Goal: Task Accomplishment & Management: Use online tool/utility

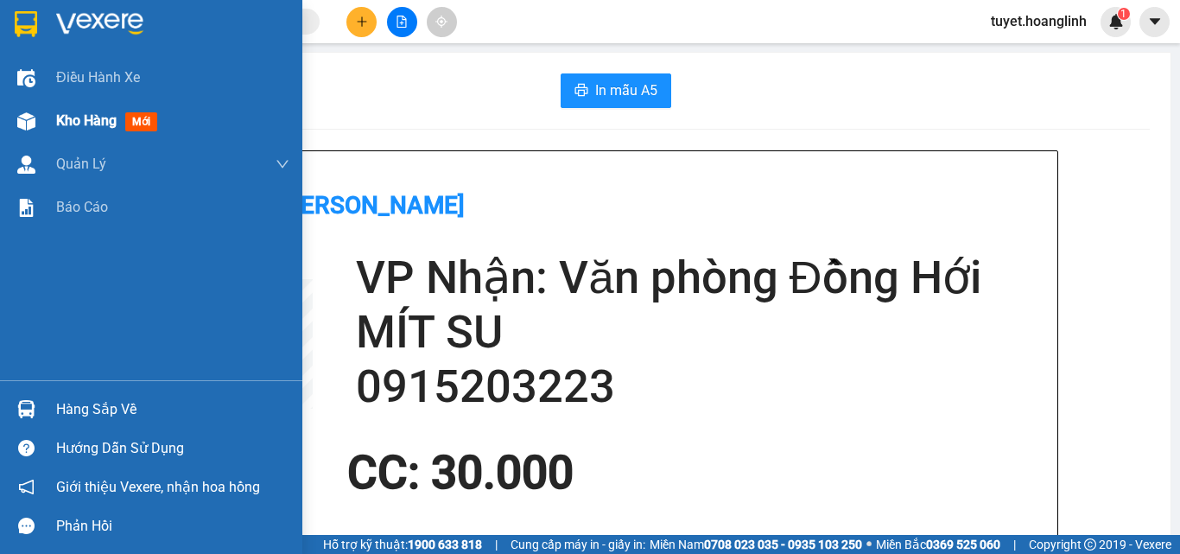
click at [20, 123] on img at bounding box center [26, 121] width 18 height 18
click at [72, 122] on span "Kho hàng" at bounding box center [86, 120] width 60 height 16
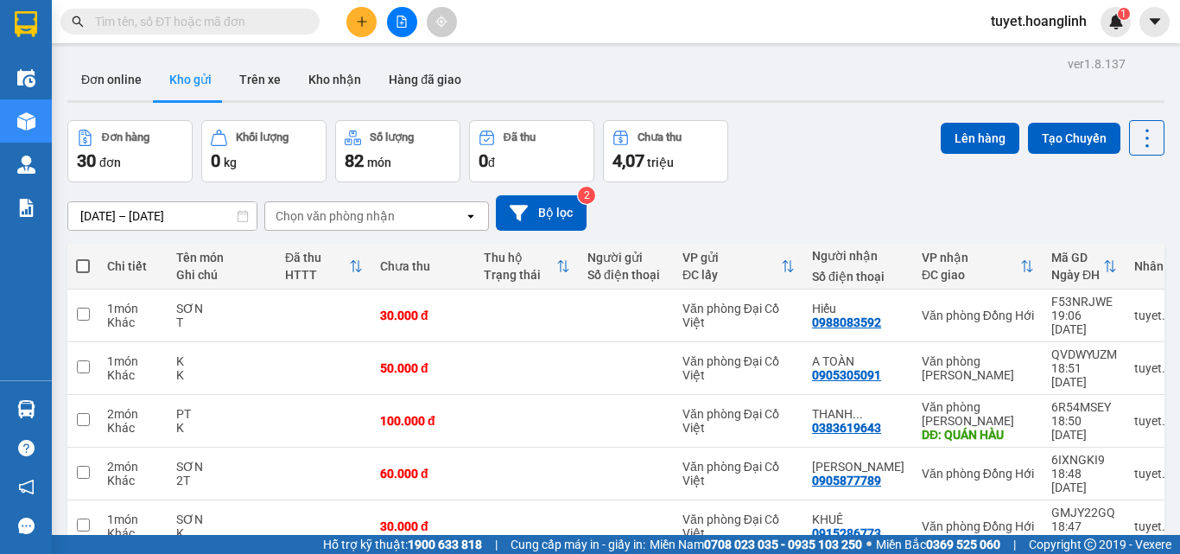
click at [392, 217] on div "Chọn văn phòng nhận" at bounding box center [335, 215] width 119 height 17
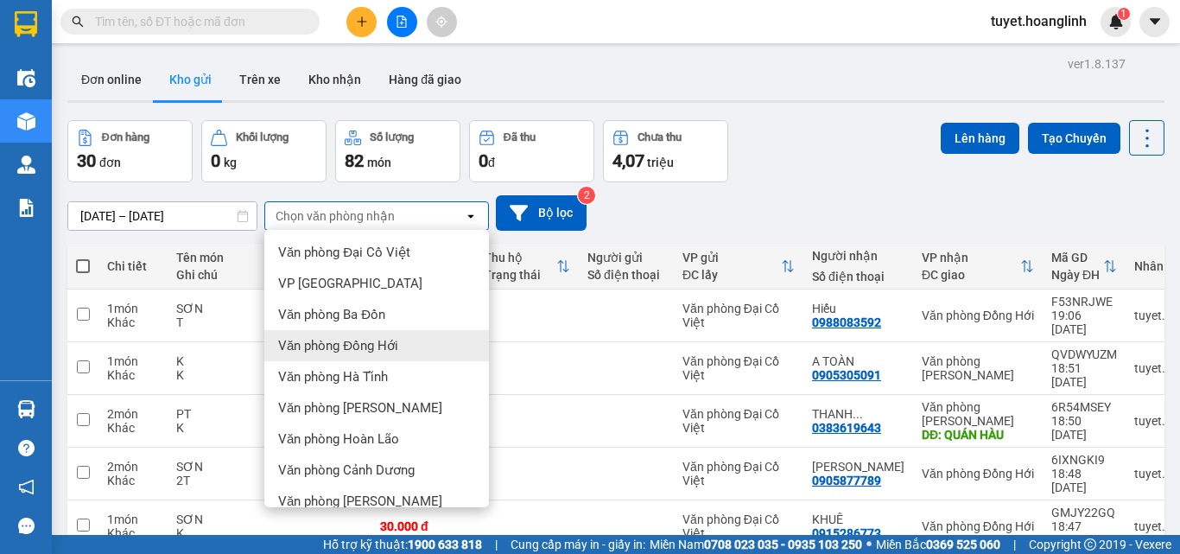
click at [351, 347] on span "Văn phòng Đồng Hới" at bounding box center [338, 345] width 120 height 17
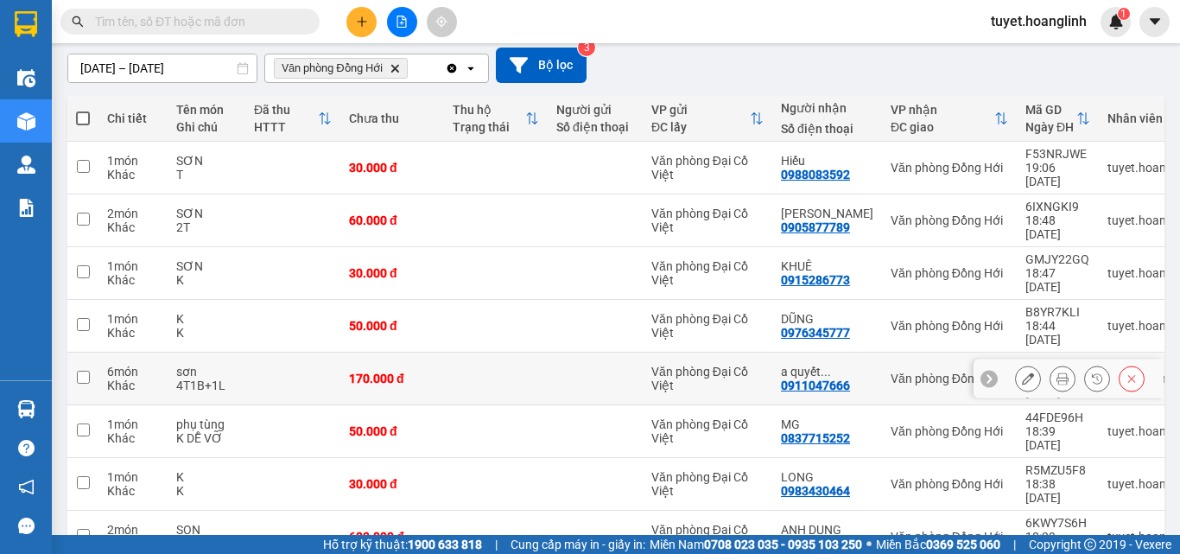
scroll to position [173, 0]
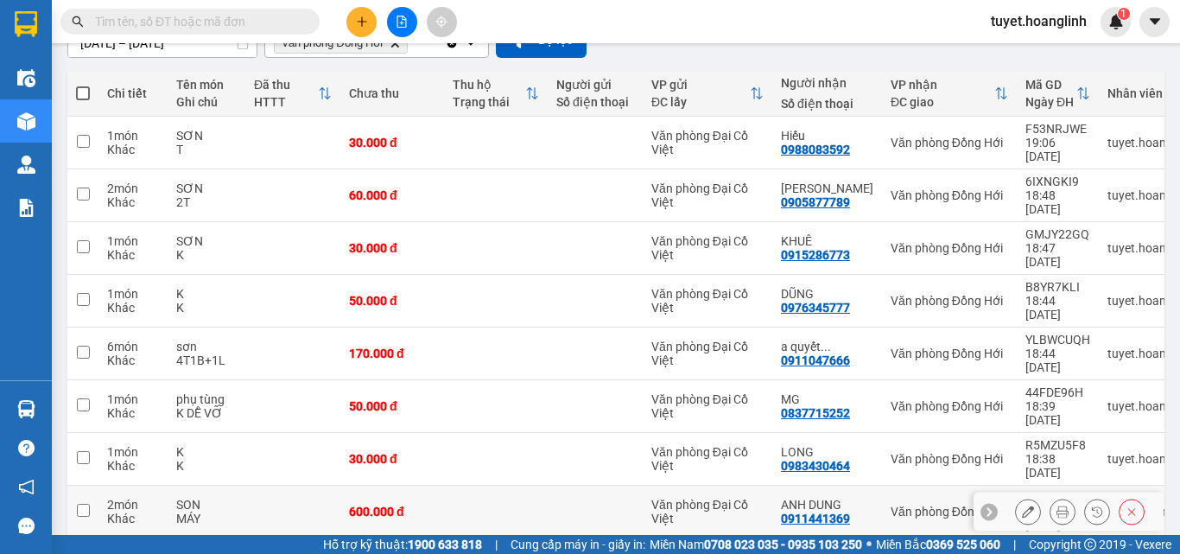
click at [79, 504] on input "checkbox" at bounding box center [83, 510] width 13 height 13
checkbox input "true"
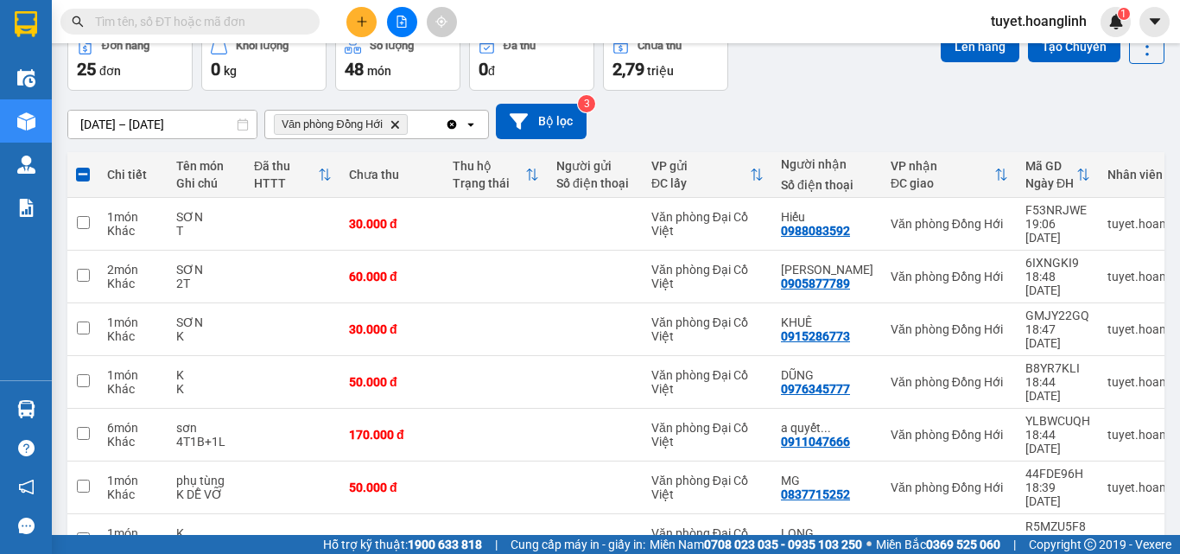
scroll to position [62, 0]
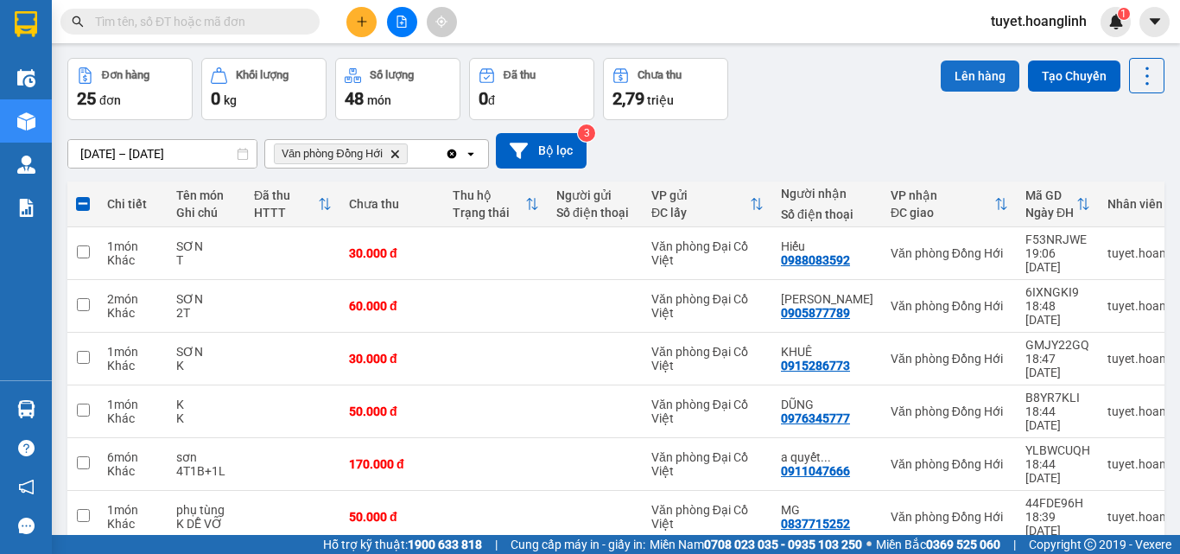
click at [956, 70] on button "Lên hàng" at bounding box center [980, 75] width 79 height 31
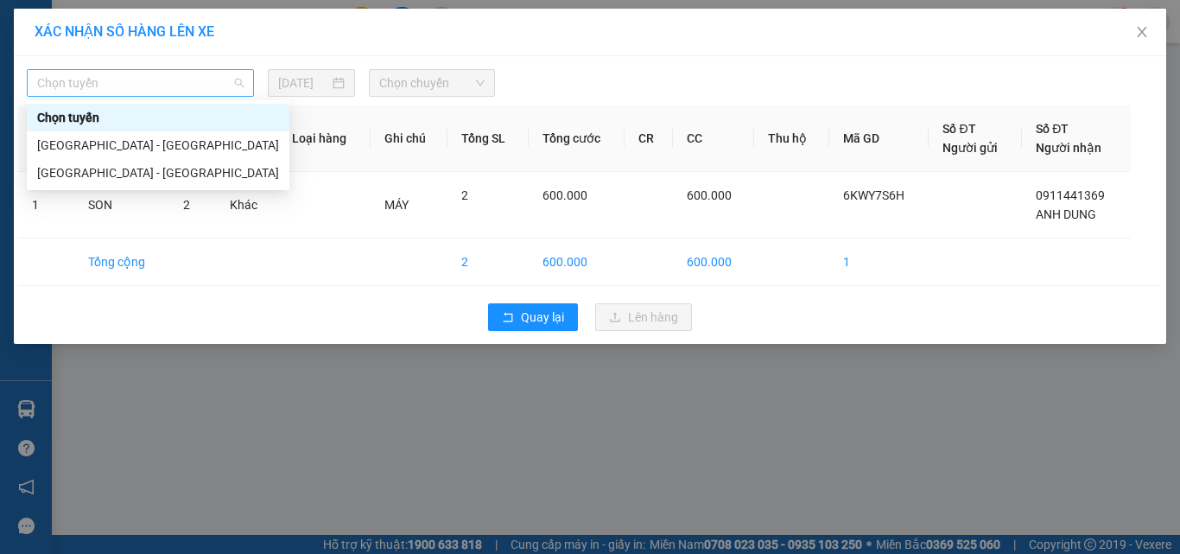
click at [170, 92] on span "Chọn tuyến" at bounding box center [140, 83] width 206 height 26
click at [58, 175] on div "[GEOGRAPHIC_DATA] - [GEOGRAPHIC_DATA]" at bounding box center [158, 172] width 242 height 19
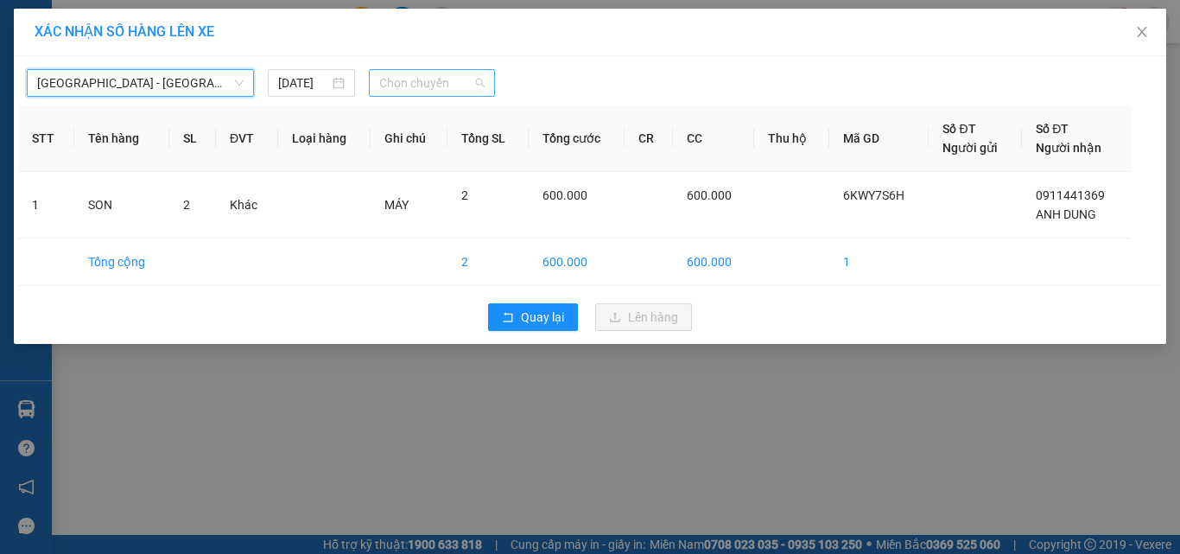
click at [419, 88] on span "Chọn chuyến" at bounding box center [432, 83] width 106 height 26
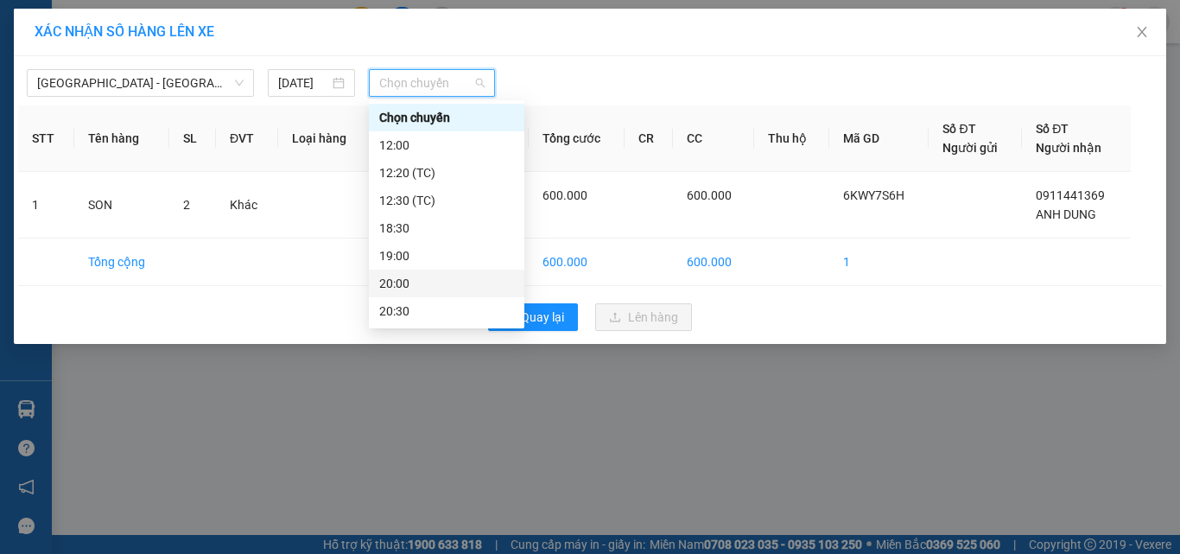
click at [402, 282] on div "20:00" at bounding box center [446, 283] width 135 height 19
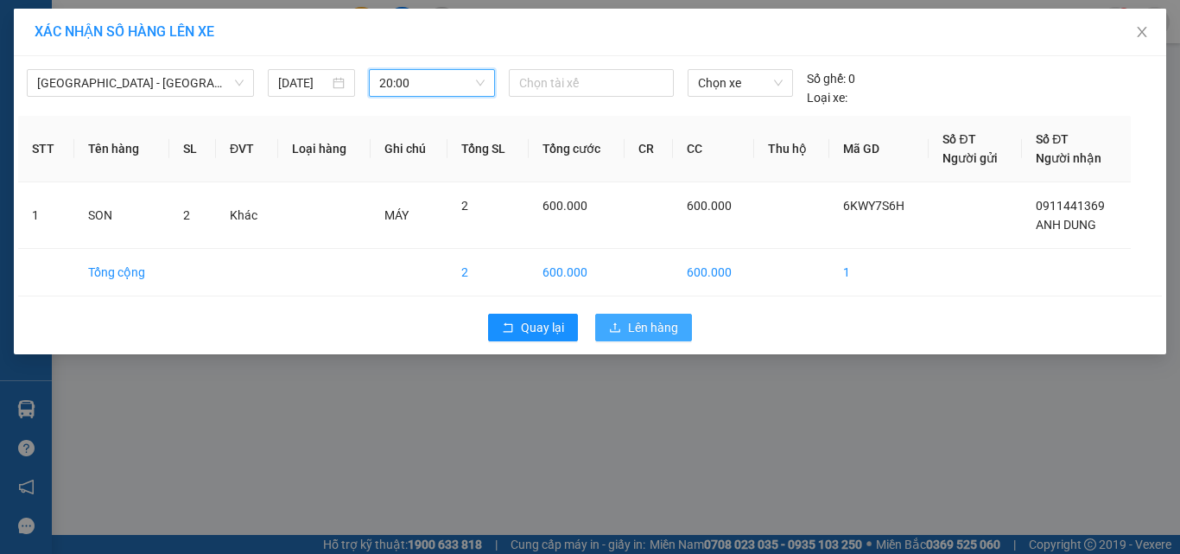
click at [626, 328] on button "Lên hàng" at bounding box center [643, 328] width 97 height 28
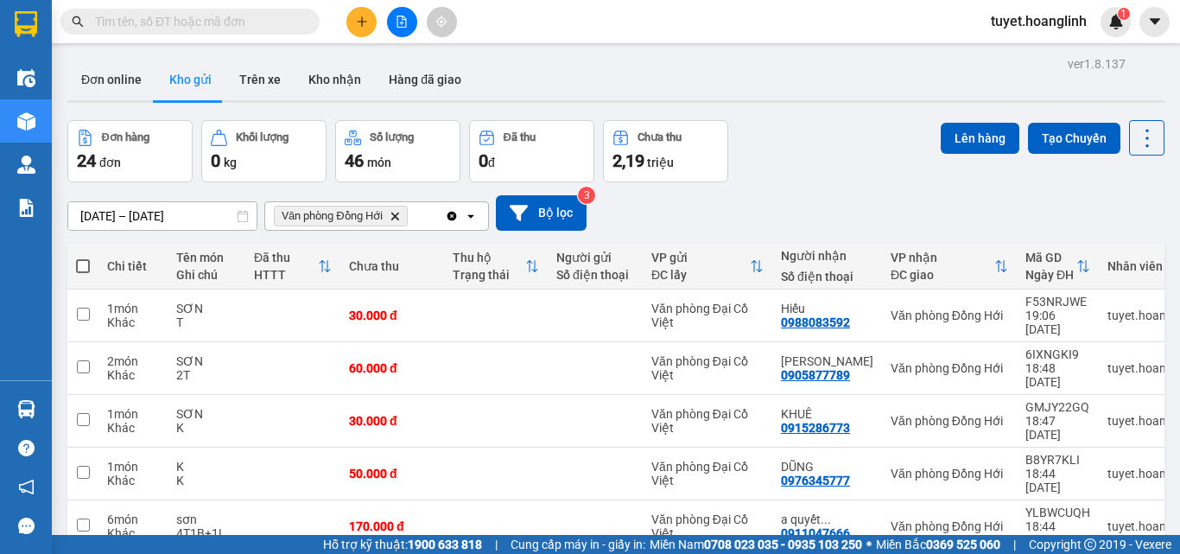
click at [449, 215] on icon "Clear all" at bounding box center [452, 216] width 10 height 10
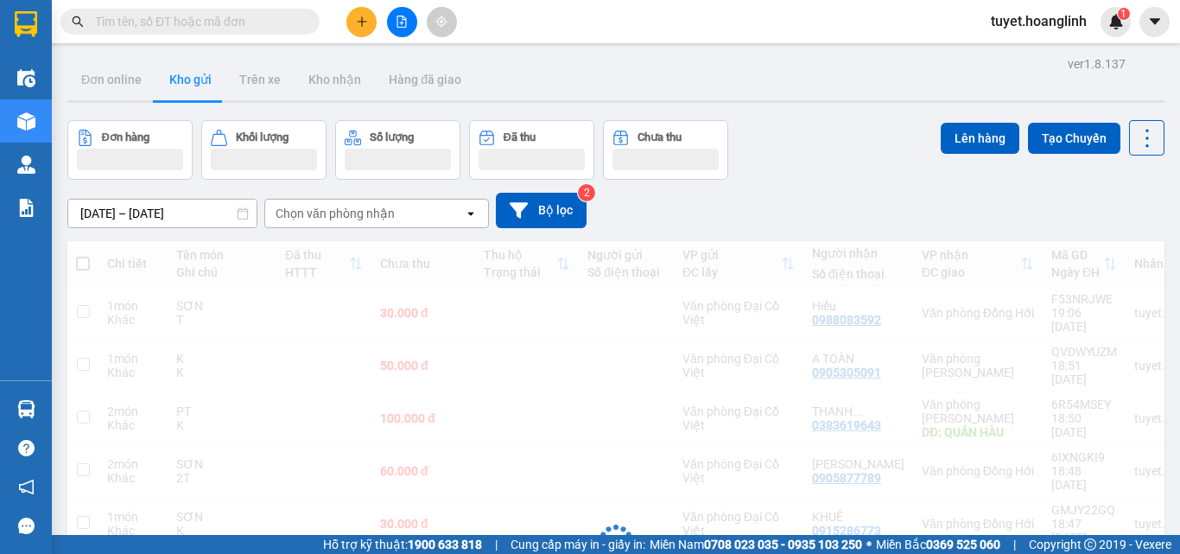
click at [450, 214] on div "Chọn văn phòng nhận" at bounding box center [364, 214] width 199 height 28
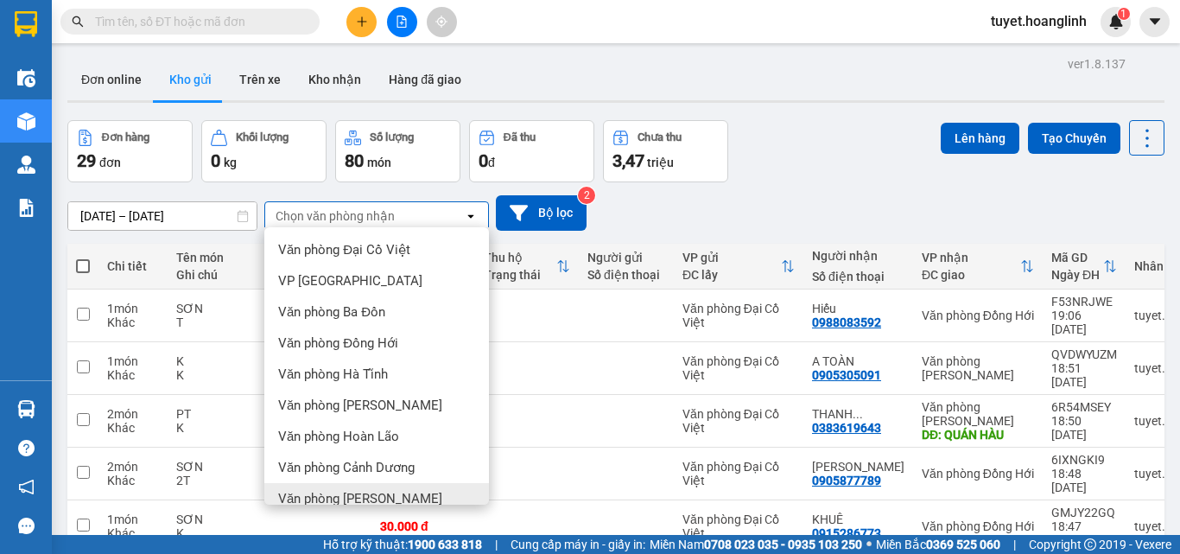
click at [358, 493] on span "Văn phòng [PERSON_NAME]" at bounding box center [360, 498] width 164 height 17
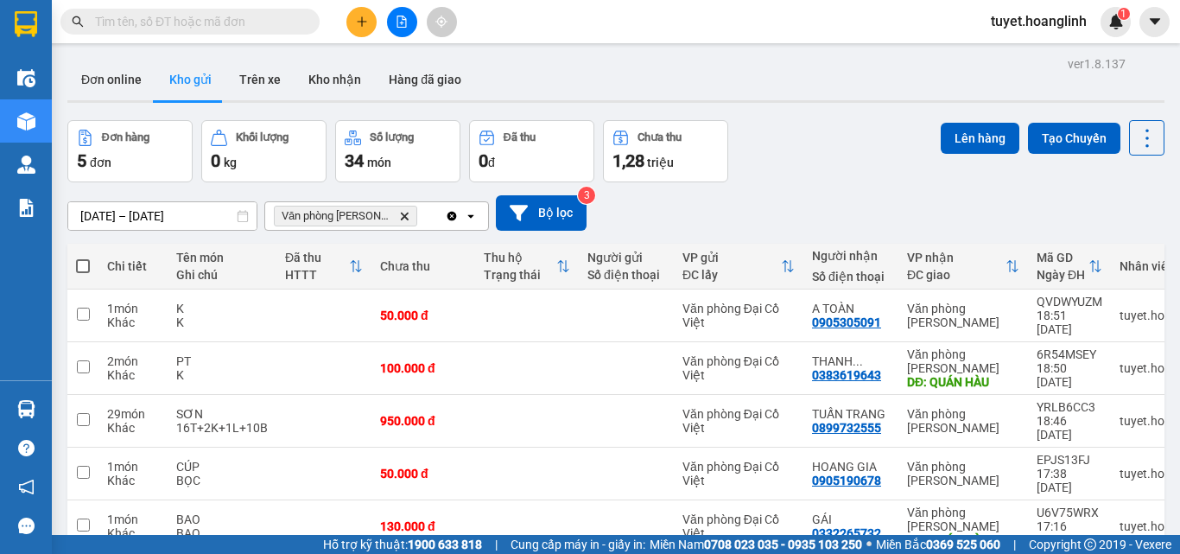
click at [82, 267] on span at bounding box center [83, 266] width 14 height 14
click at [83, 257] on input "checkbox" at bounding box center [83, 257] width 0 height 0
checkbox input "true"
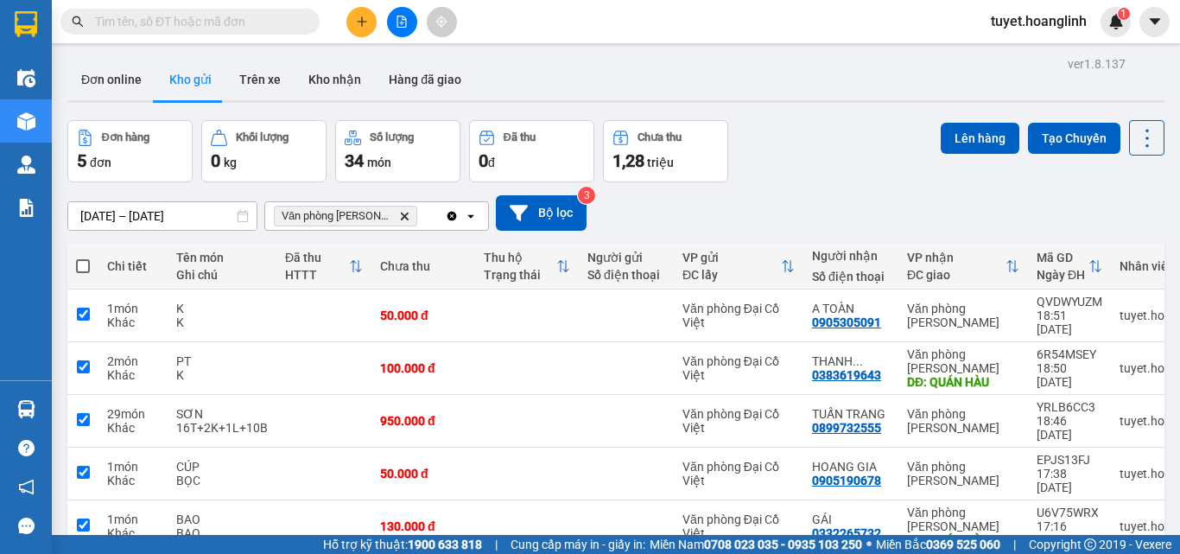
checkbox input "true"
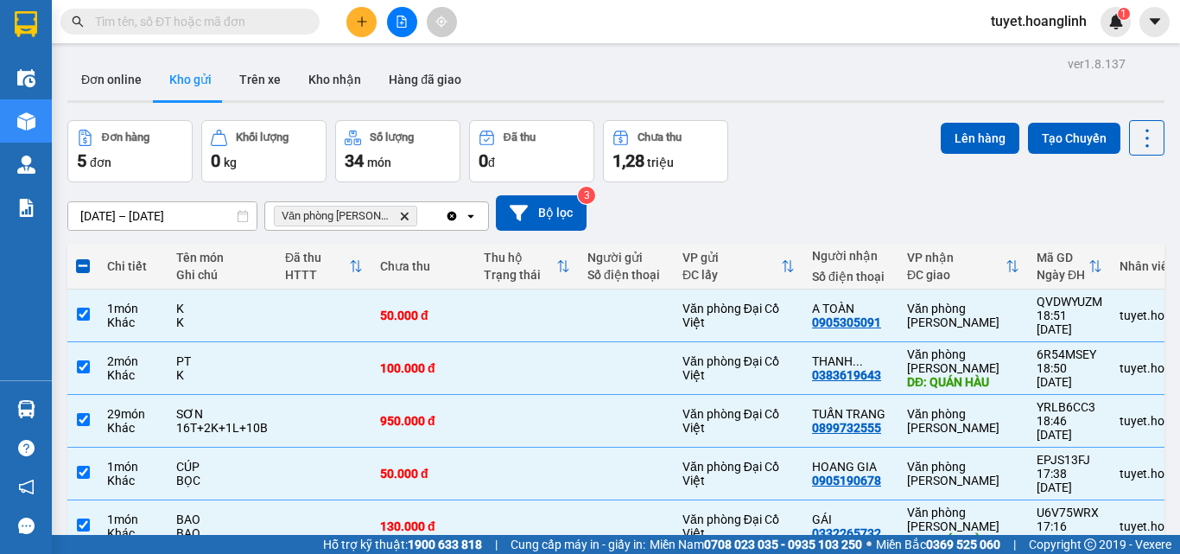
drag, startPoint x: 950, startPoint y: 137, endPoint x: 750, endPoint y: 106, distance: 202.8
click at [750, 106] on div "ver 1.8.137 Đơn online Kho gửi Trên xe Kho nhận Hàng đã giao Đơn hàng 5 đơn Khố…" at bounding box center [615, 333] width 1111 height 563
click at [948, 132] on button "Lên hàng" at bounding box center [980, 138] width 79 height 31
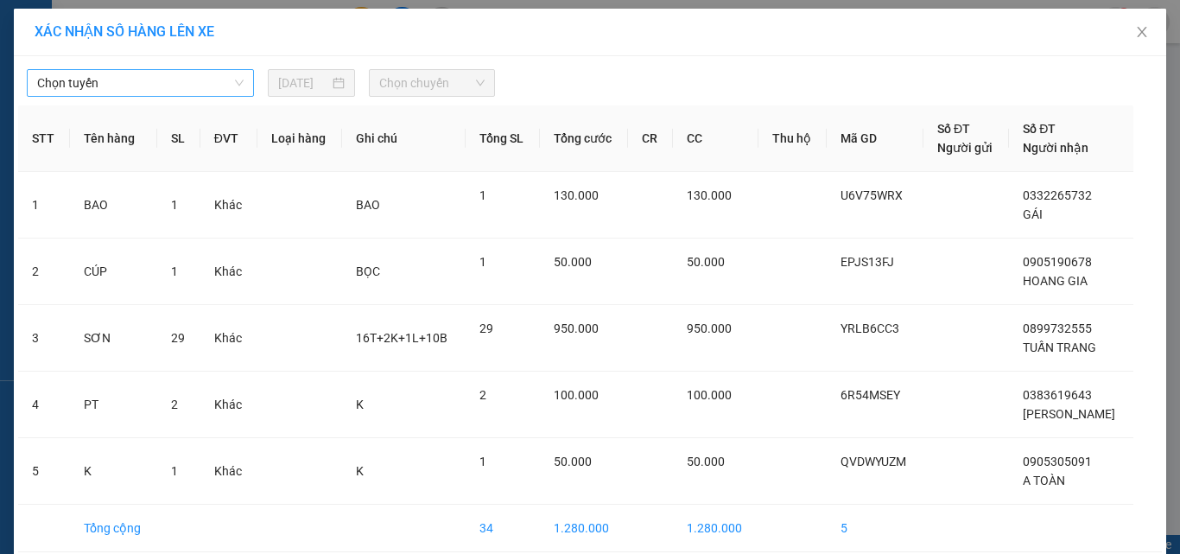
click at [150, 82] on span "Chọn tuyến" at bounding box center [140, 83] width 206 height 26
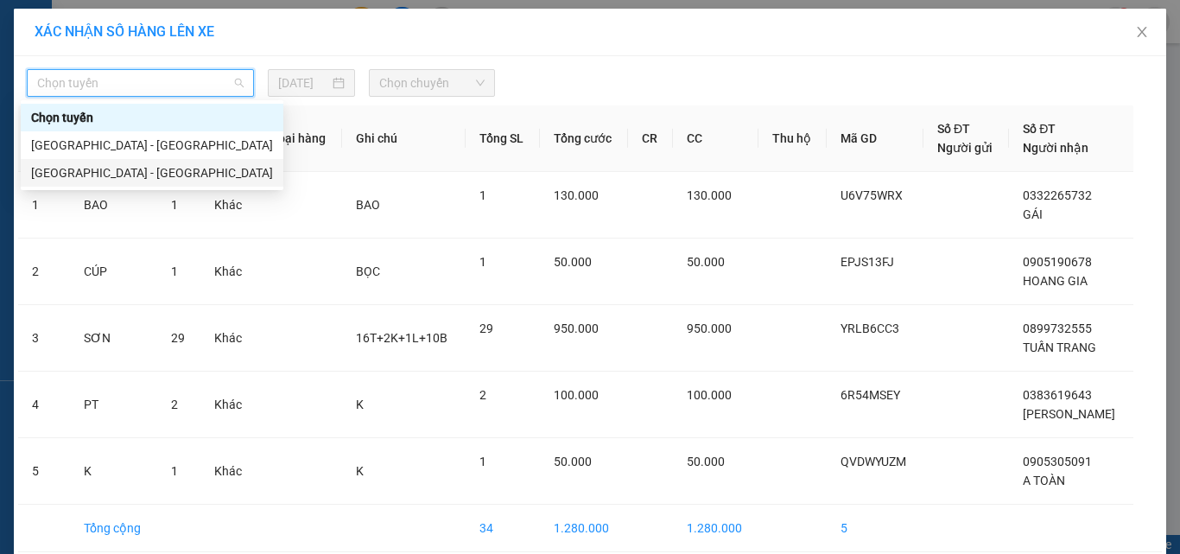
click at [47, 169] on div "[GEOGRAPHIC_DATA] - [GEOGRAPHIC_DATA]" at bounding box center [152, 172] width 242 height 19
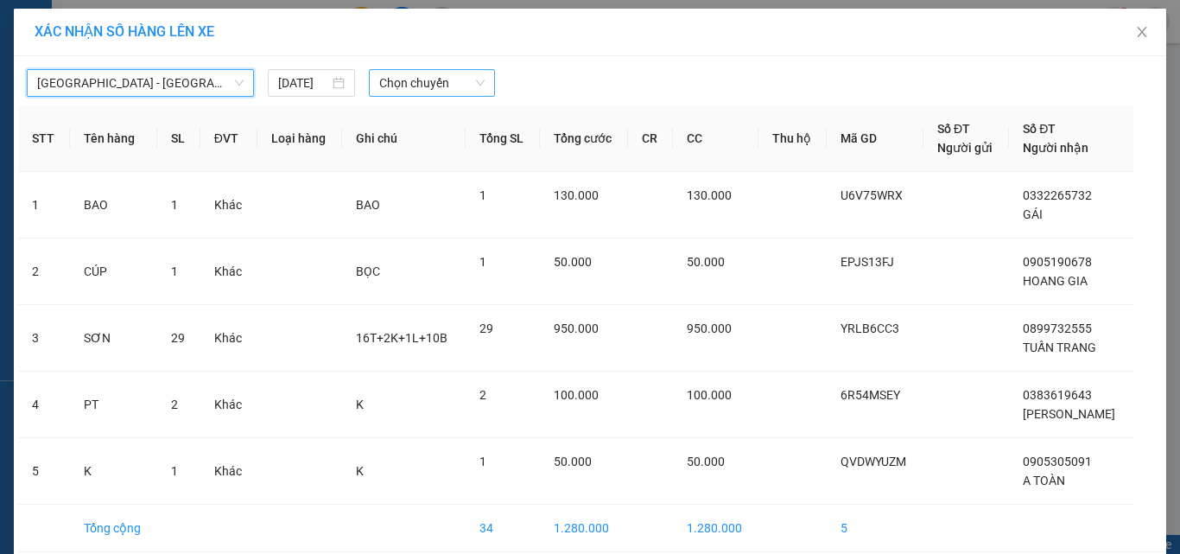
click at [401, 83] on span "Chọn chuyến" at bounding box center [432, 83] width 106 height 26
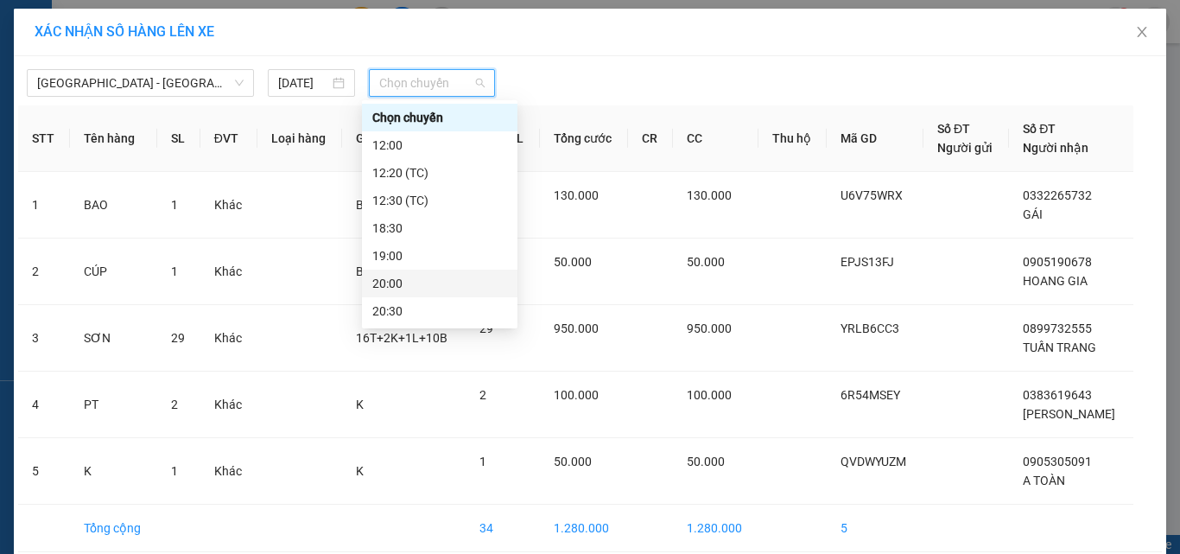
click at [381, 282] on div "20:00" at bounding box center [439, 283] width 135 height 19
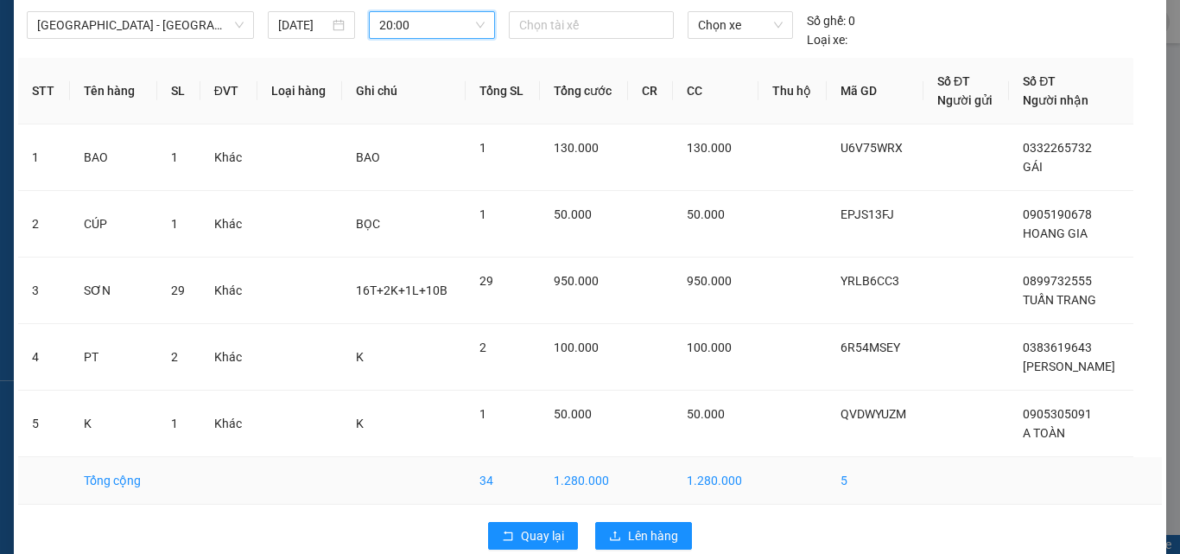
scroll to position [86, 0]
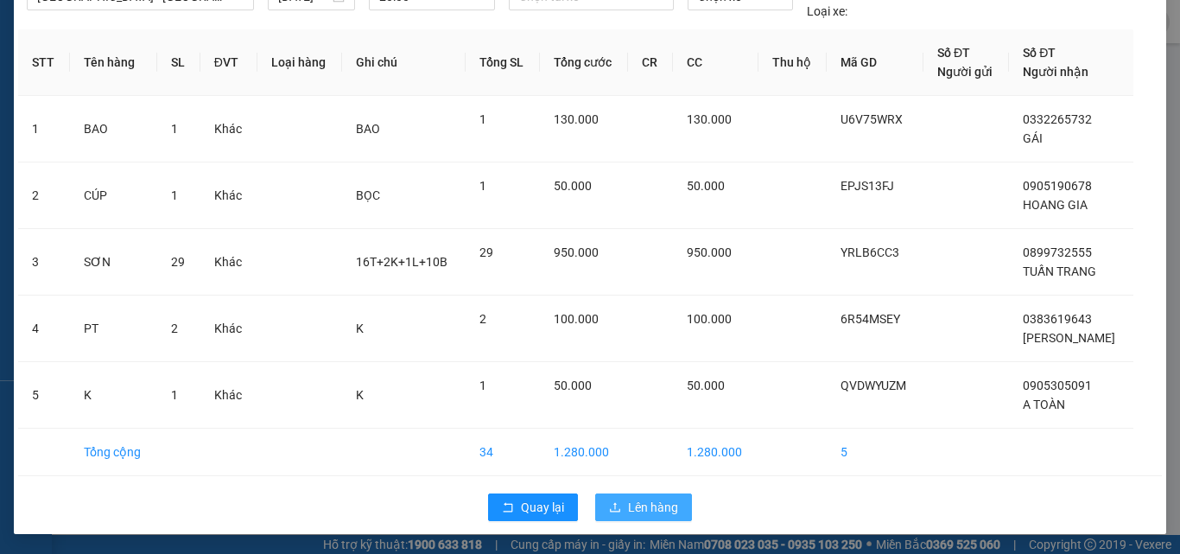
click at [635, 508] on span "Lên hàng" at bounding box center [653, 506] width 50 height 19
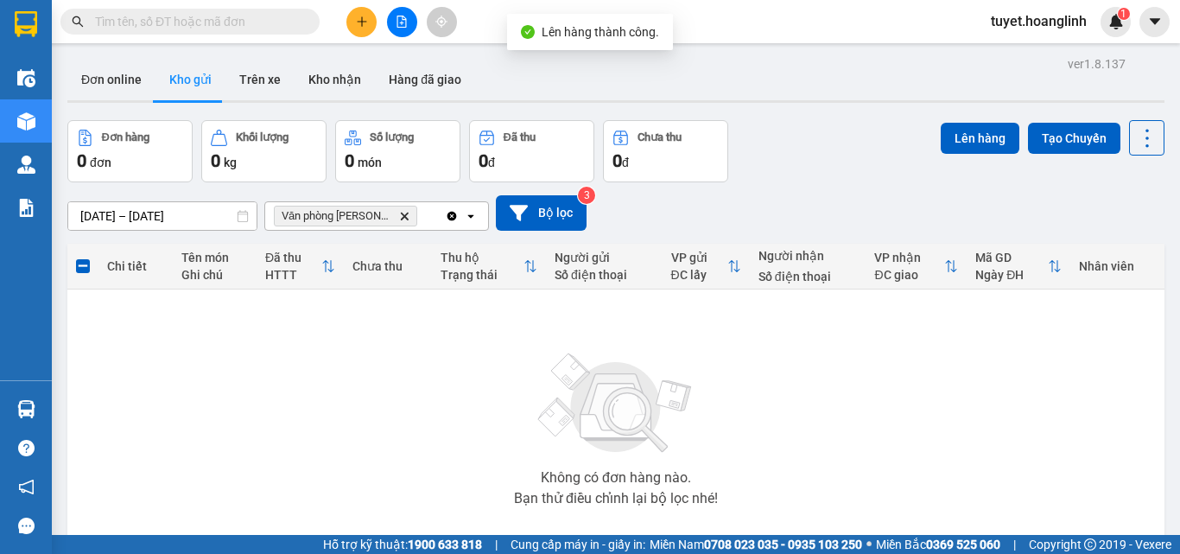
click at [399, 212] on icon "Delete" at bounding box center [404, 216] width 10 height 10
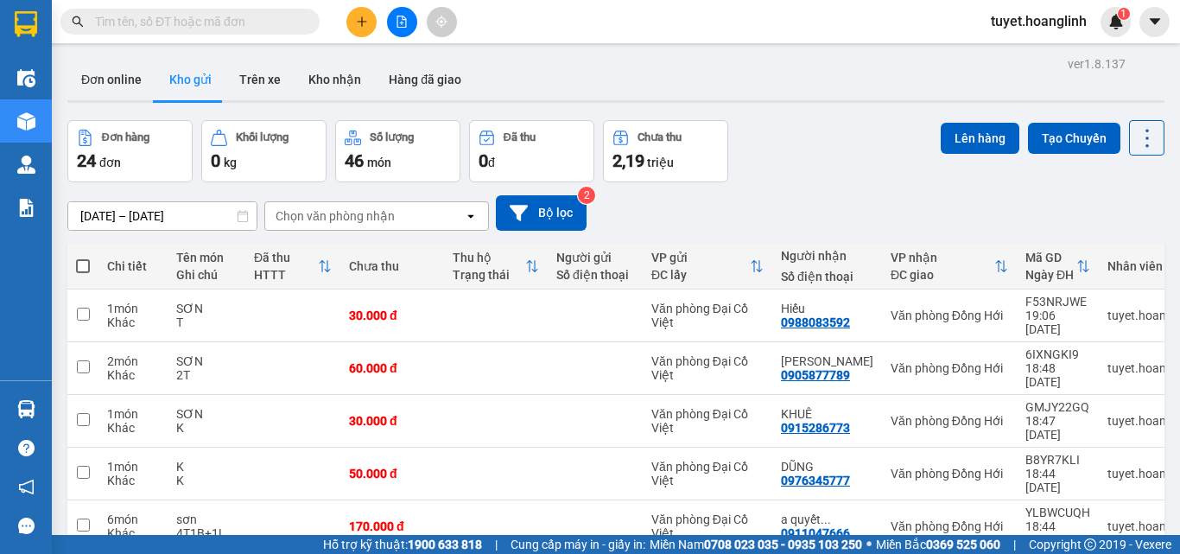
click at [395, 212] on div "Chọn văn phòng nhận" at bounding box center [364, 216] width 199 height 28
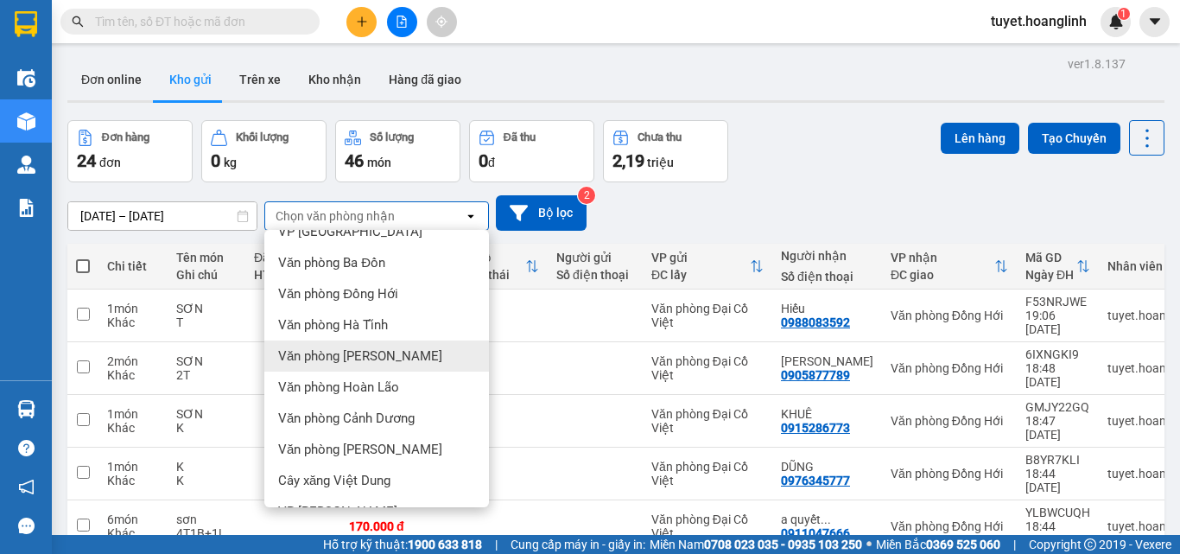
scroll to position [79, 0]
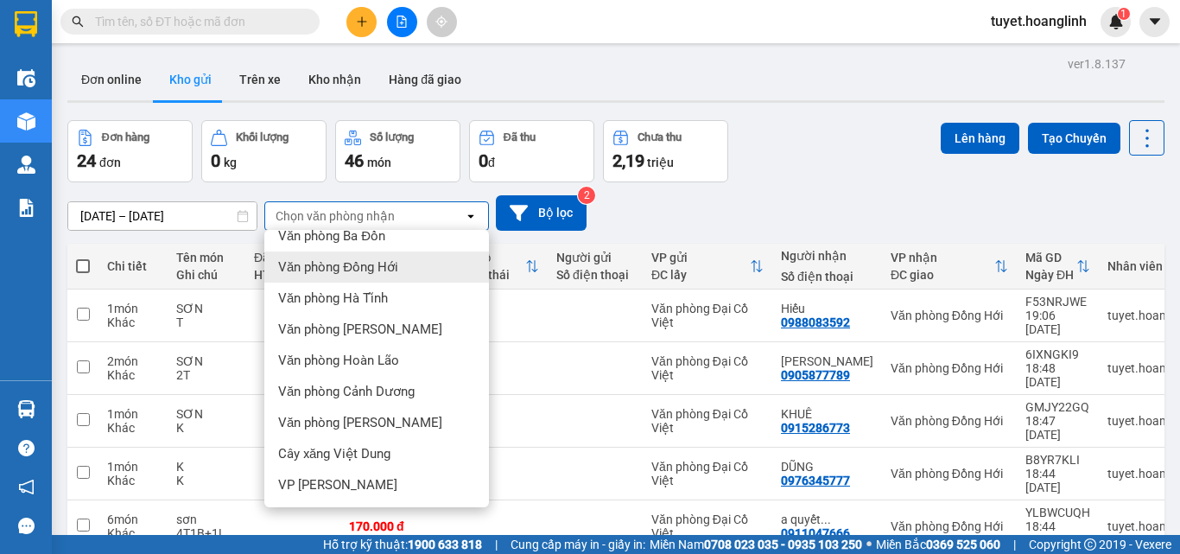
click at [361, 264] on span "Văn phòng Đồng Hới" at bounding box center [338, 266] width 120 height 17
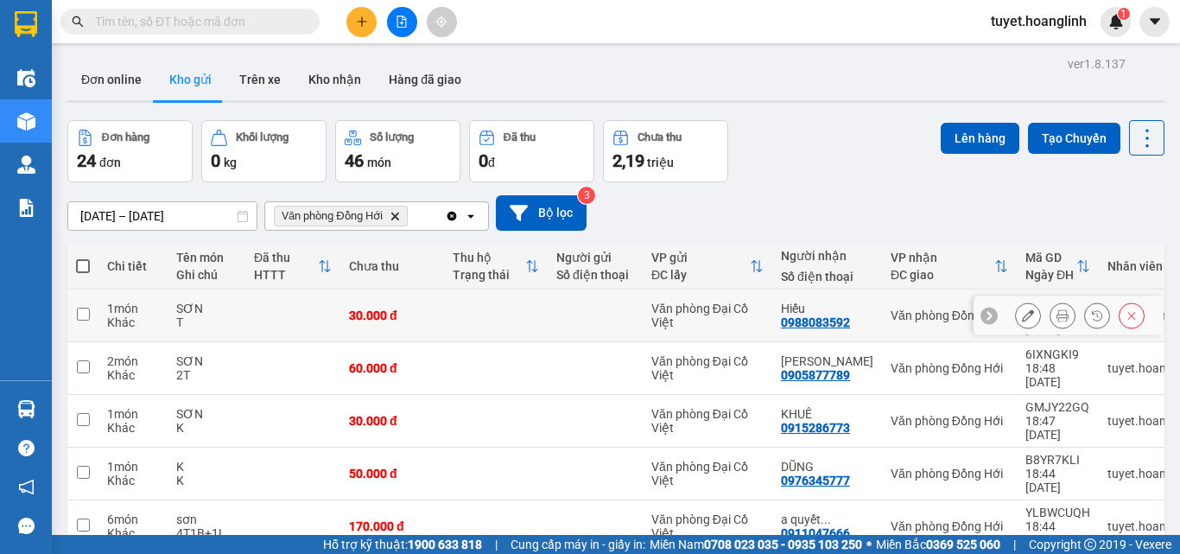
scroll to position [86, 0]
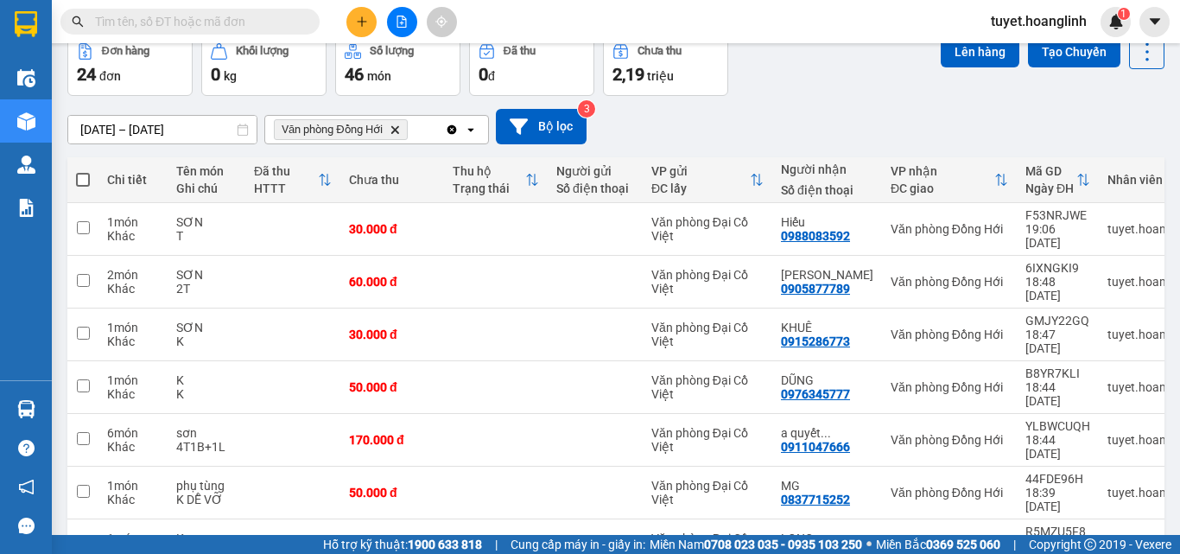
click at [453, 128] on icon "Clear all" at bounding box center [452, 129] width 10 height 10
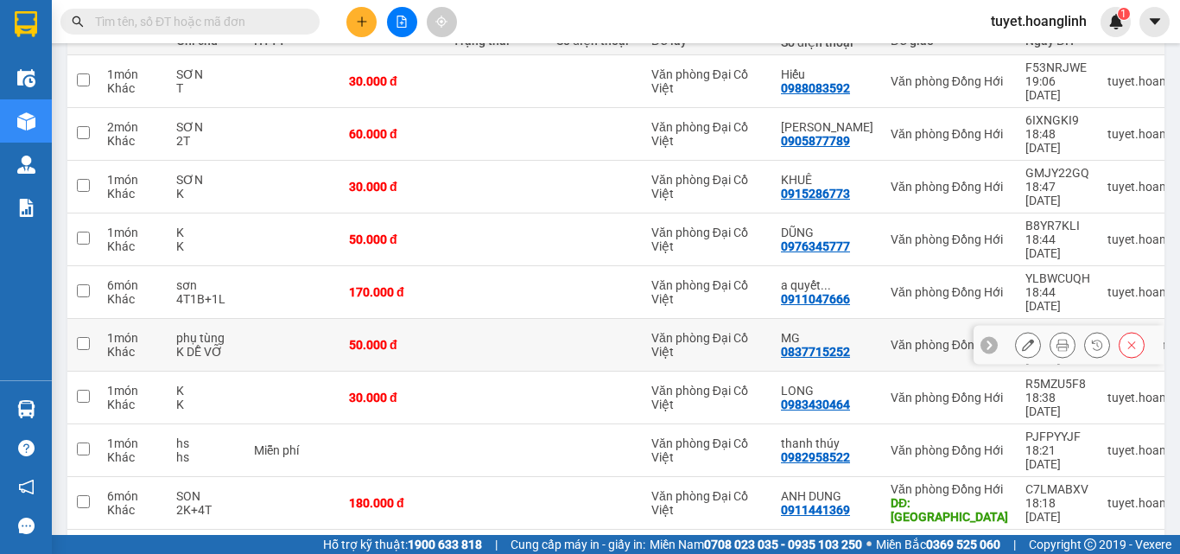
scroll to position [235, 0]
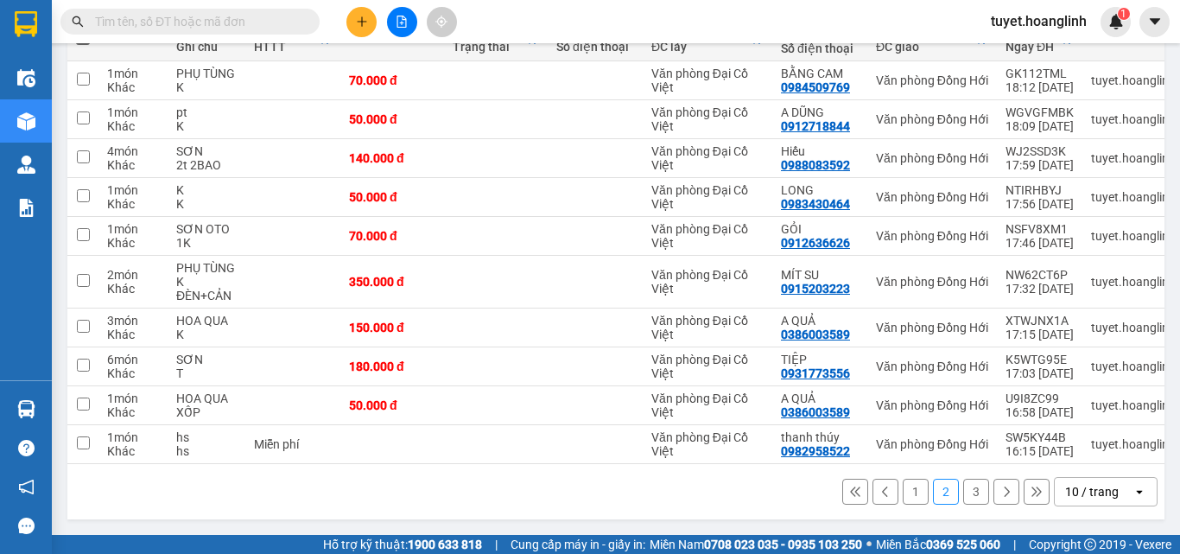
click at [963, 495] on button "3" at bounding box center [976, 491] width 26 height 26
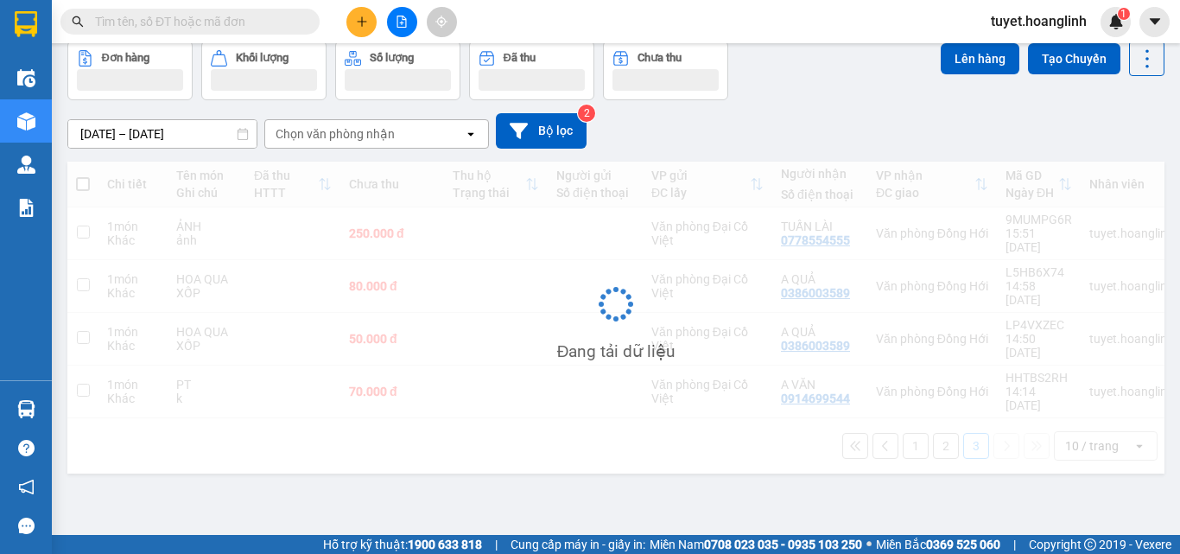
scroll to position [79, 0]
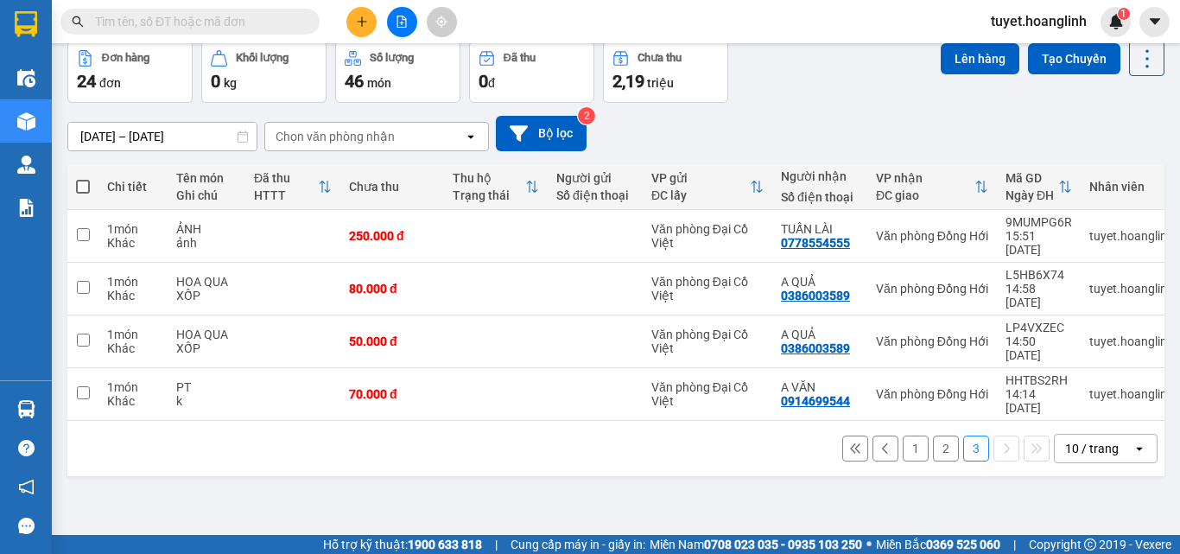
click at [903, 435] on button "1" at bounding box center [916, 448] width 26 height 26
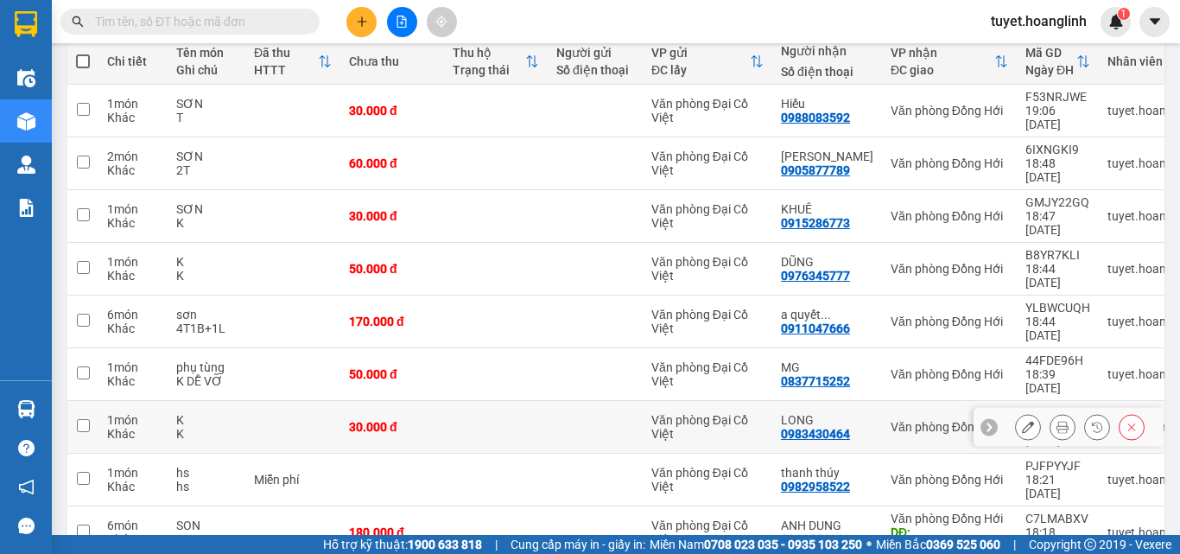
scroll to position [235, 0]
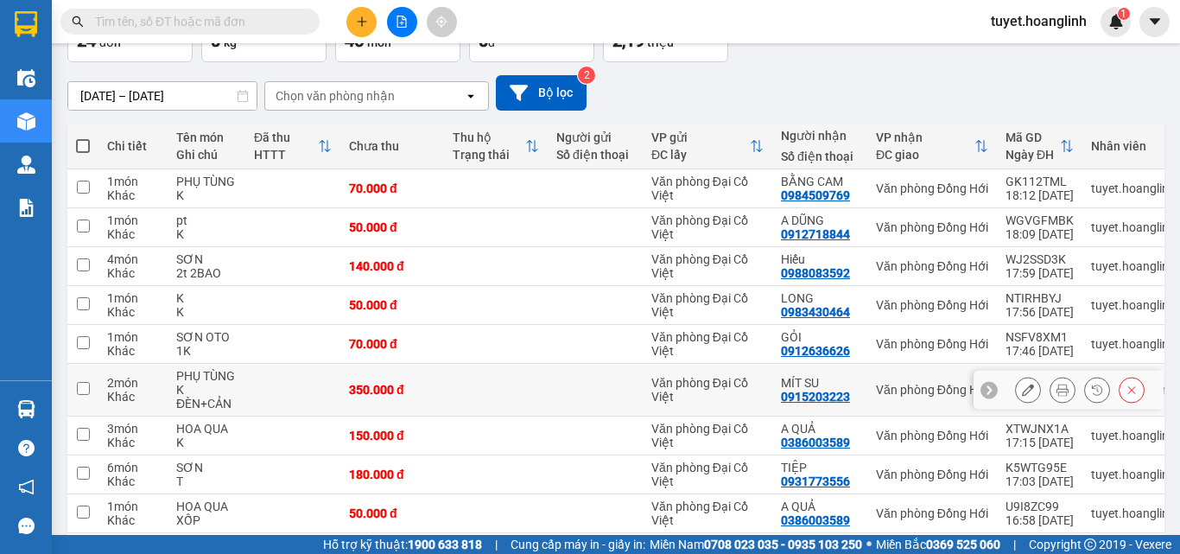
scroll to position [149, 0]
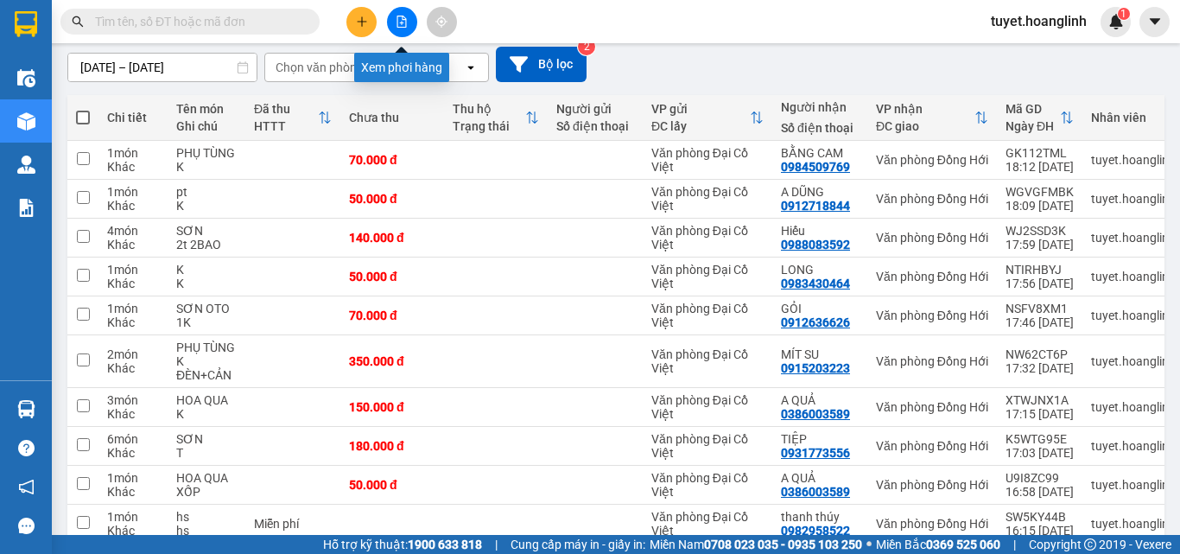
click at [402, 26] on icon "file-add" at bounding box center [402, 22] width 12 height 12
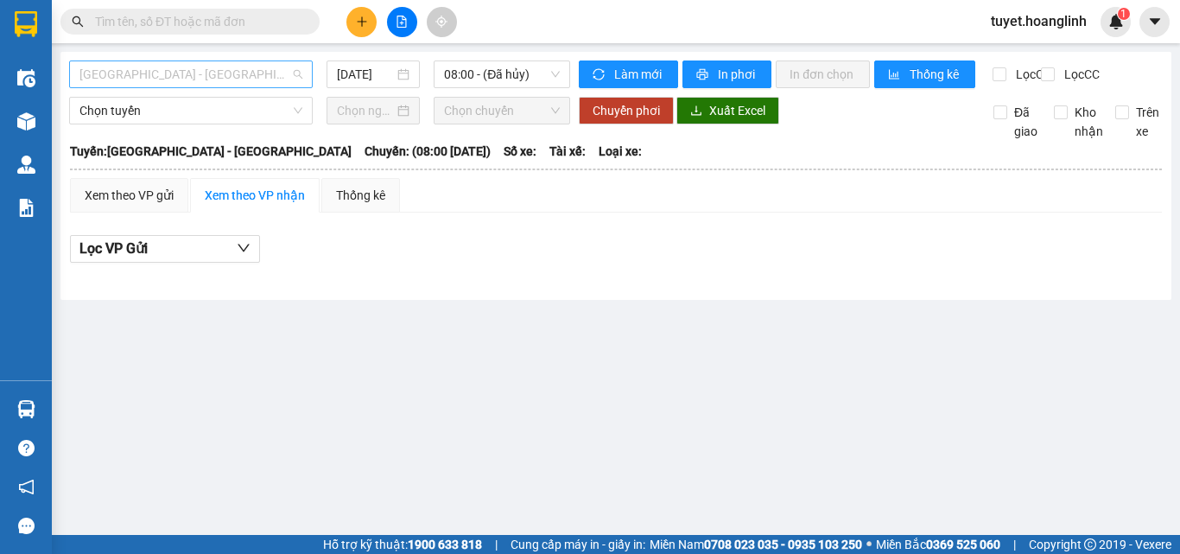
click at [160, 75] on span "[GEOGRAPHIC_DATA] - [GEOGRAPHIC_DATA]" at bounding box center [190, 74] width 223 height 26
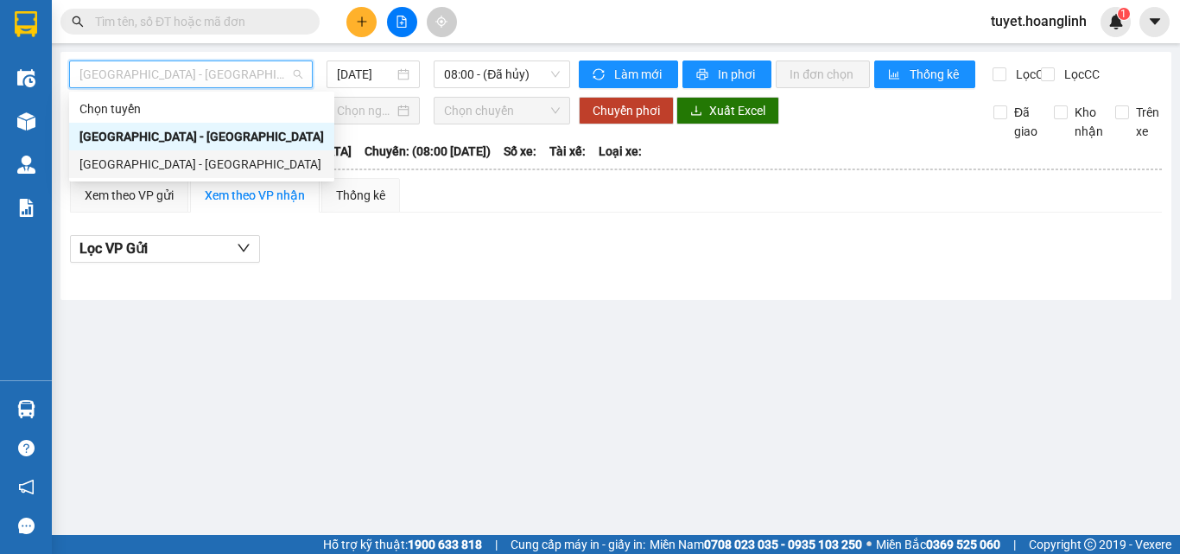
click at [124, 162] on div "[GEOGRAPHIC_DATA] - [GEOGRAPHIC_DATA]" at bounding box center [201, 164] width 244 height 19
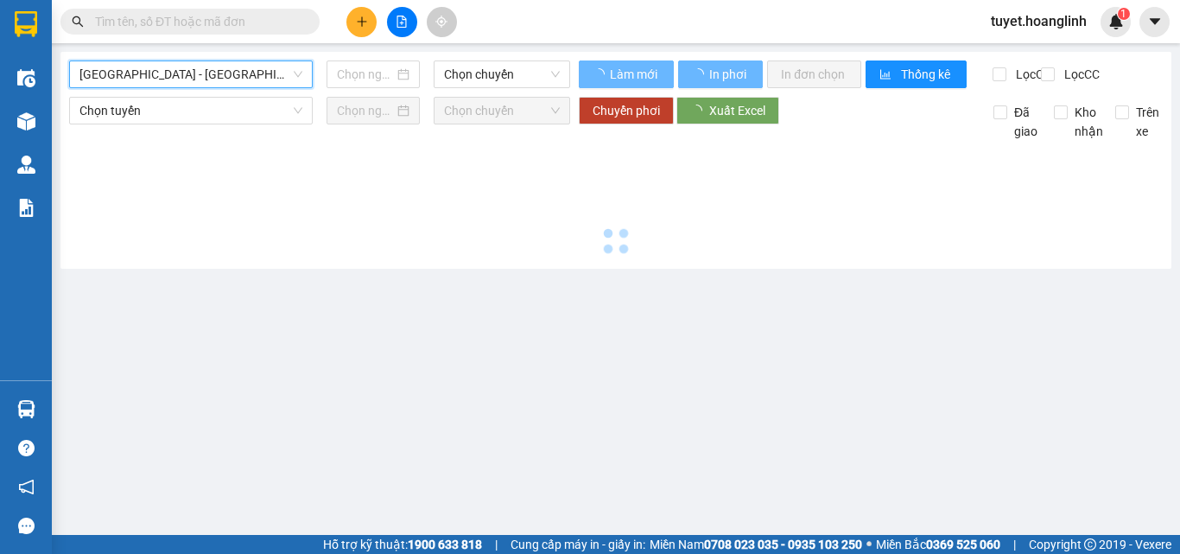
type input "[DATE]"
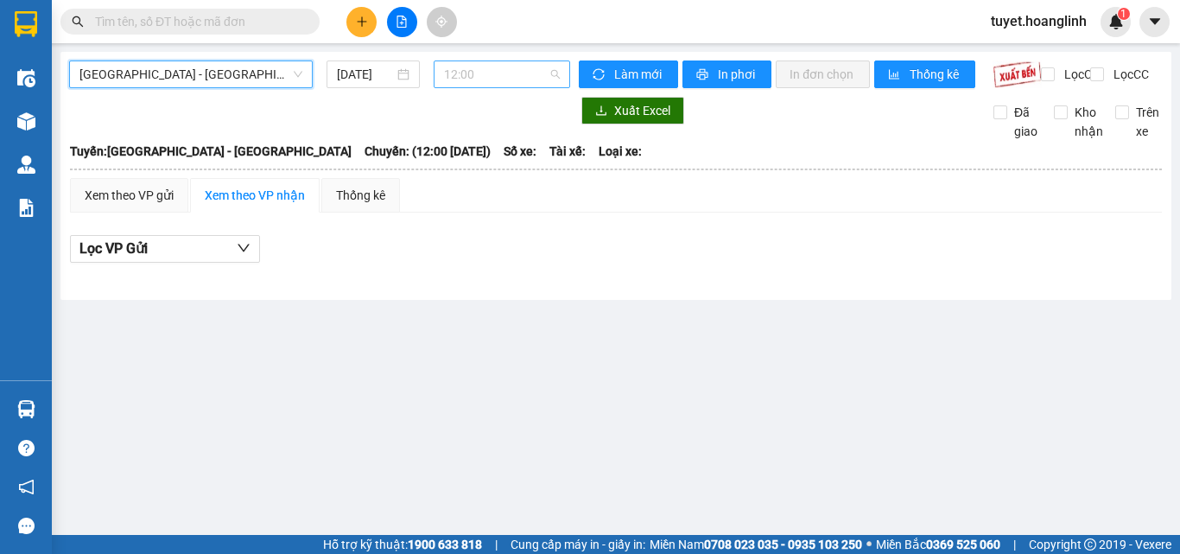
click at [495, 79] on span "12:00" at bounding box center [502, 74] width 116 height 26
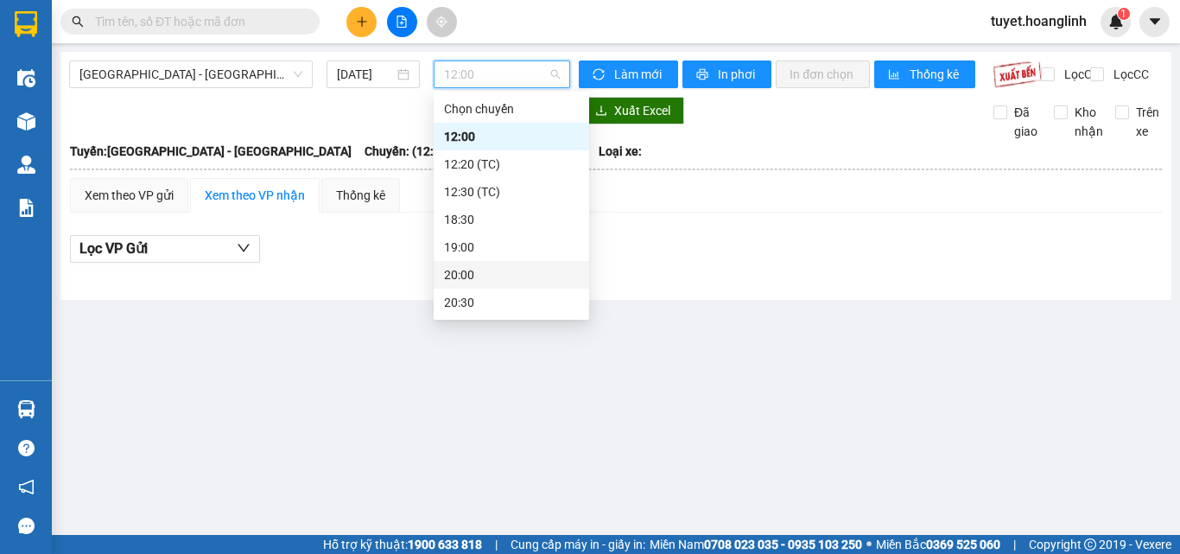
click at [458, 266] on div "20:00" at bounding box center [511, 274] width 135 height 19
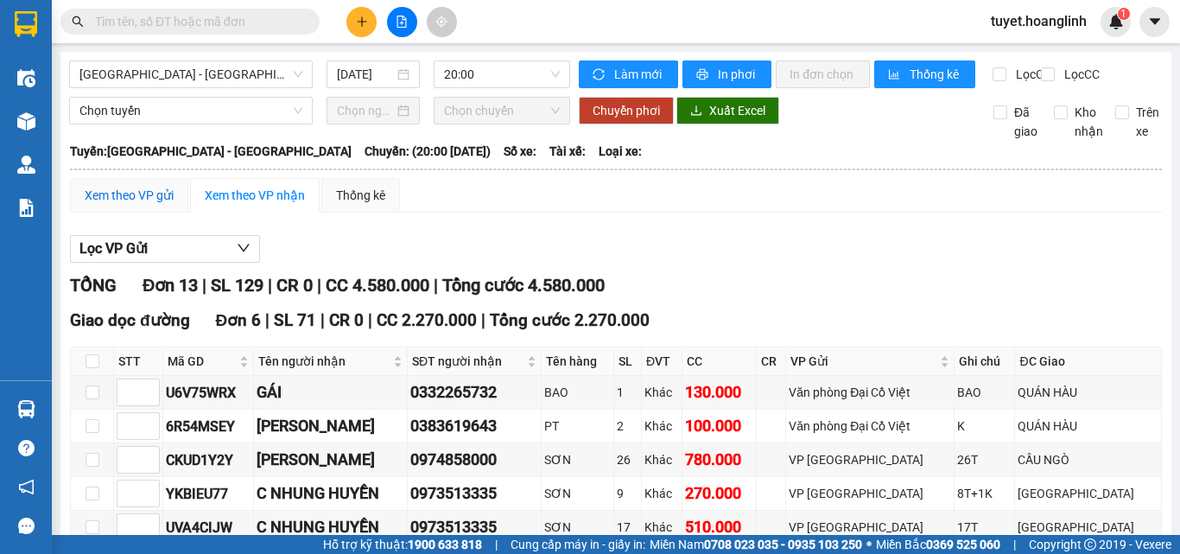
click at [108, 205] on div "Xem theo VP gửi" at bounding box center [129, 195] width 89 height 19
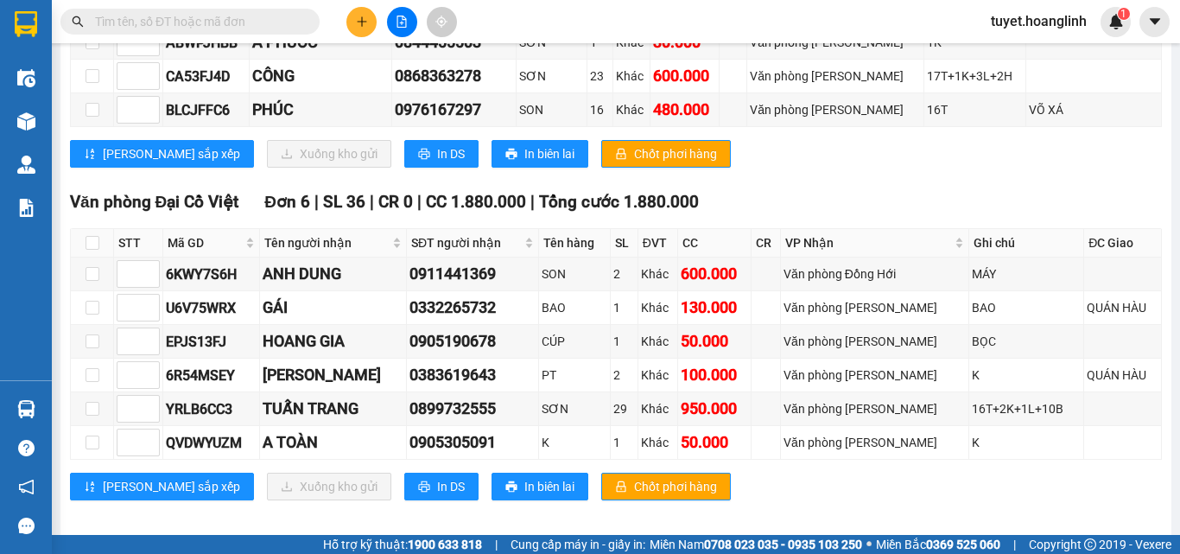
scroll to position [513, 0]
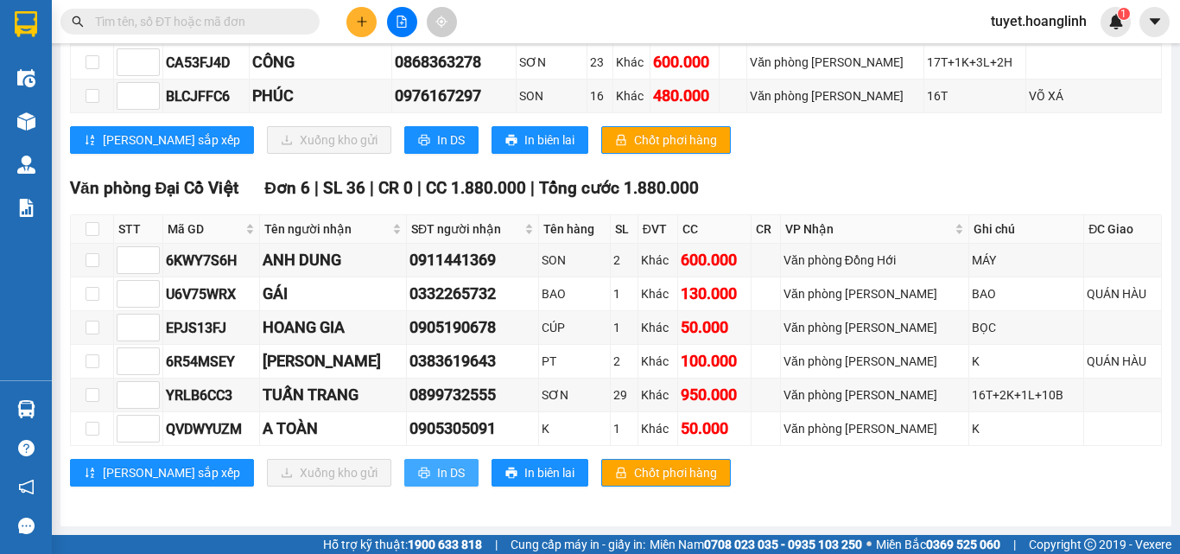
click at [404, 470] on button "In DS" at bounding box center [441, 473] width 74 height 28
